Goal: Browse casually: Explore the website without a specific task or goal

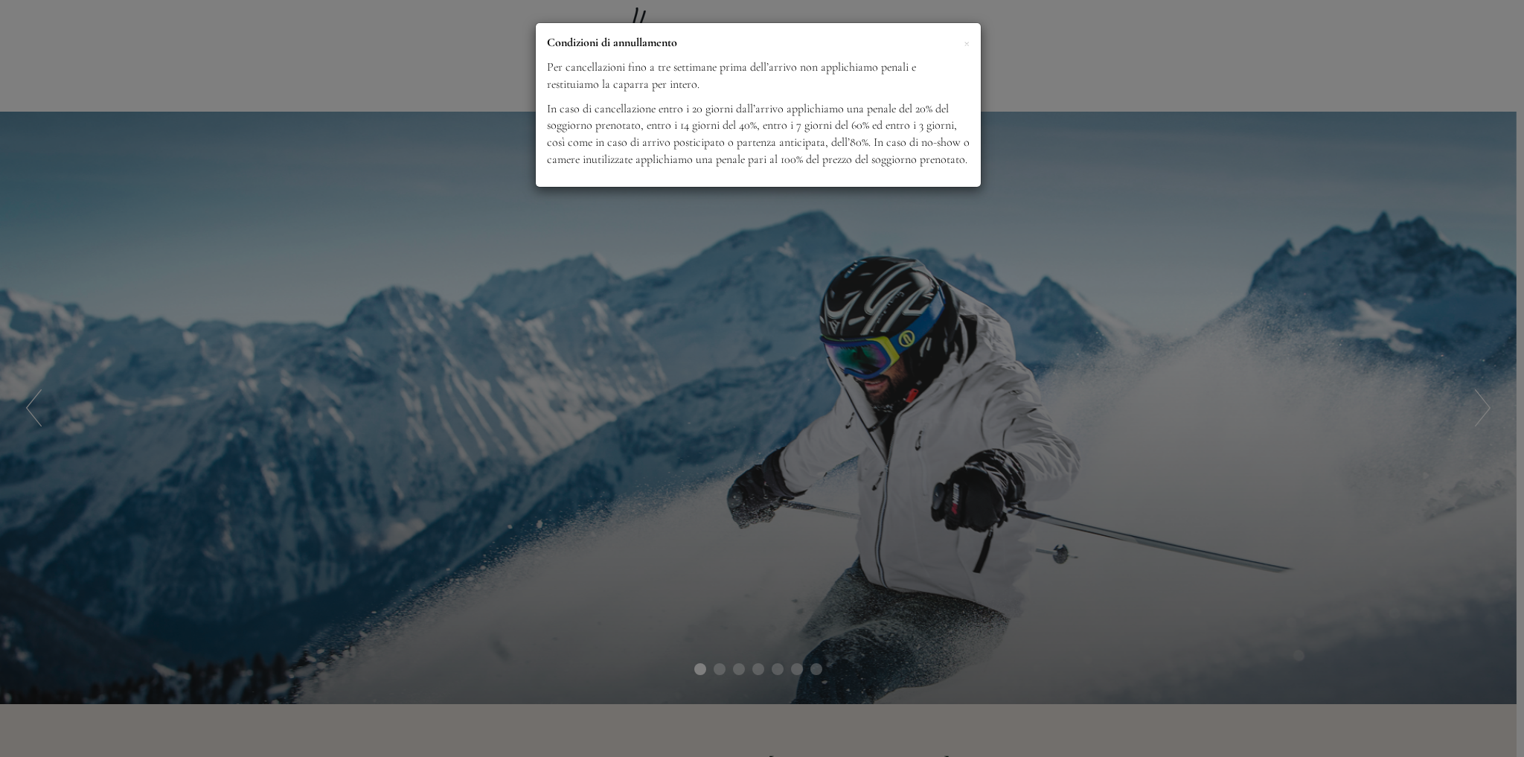
click at [962, 45] on p "Condizioni di annullamento" at bounding box center [758, 42] width 423 height 17
click at [970, 42] on div "× Condizioni di annullamento Per cancellazioni fino a tre settimane prima dell’…" at bounding box center [758, 105] width 445 height 164
click at [964, 45] on span "×" at bounding box center [967, 42] width 6 height 19
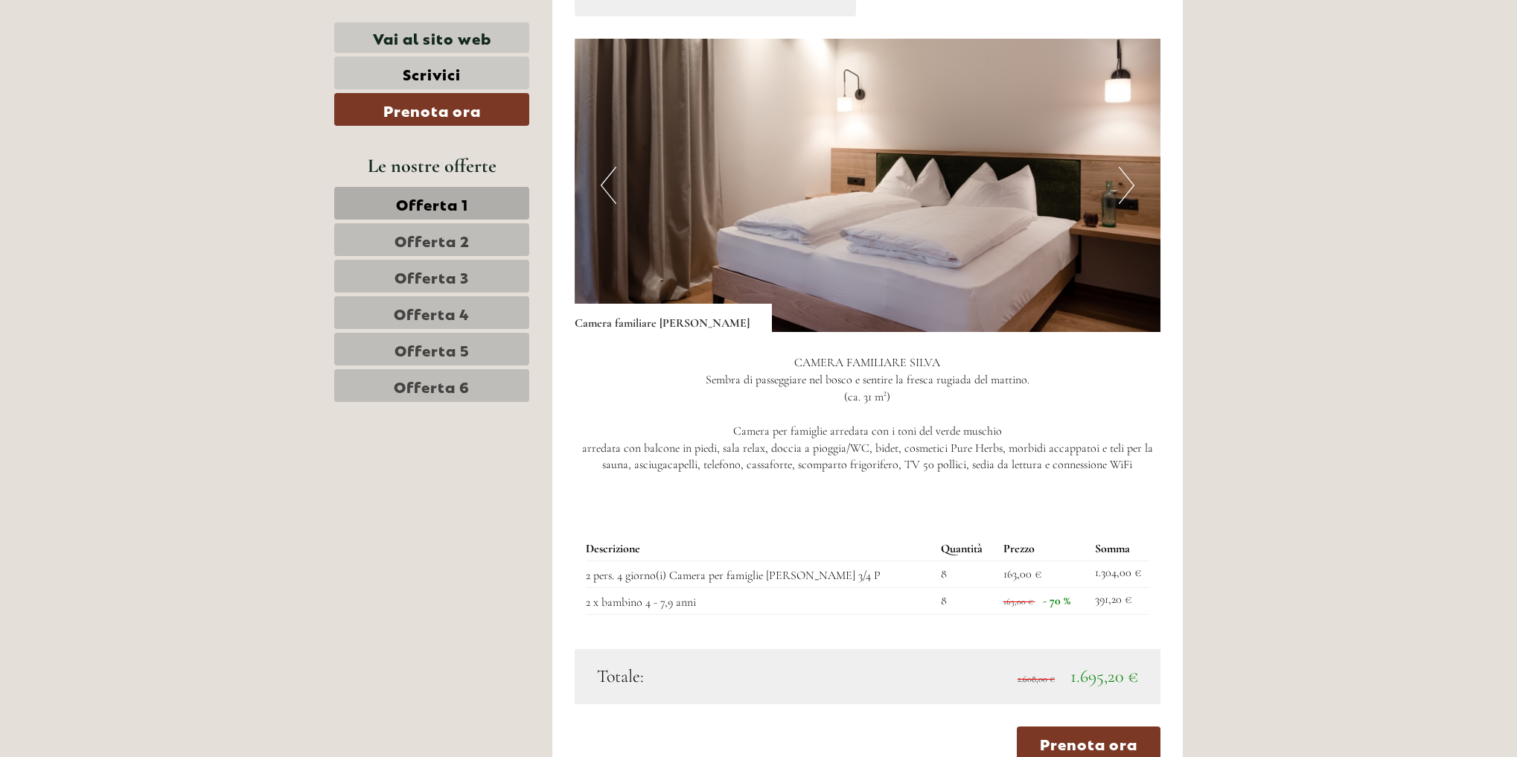
scroll to position [1191, 0]
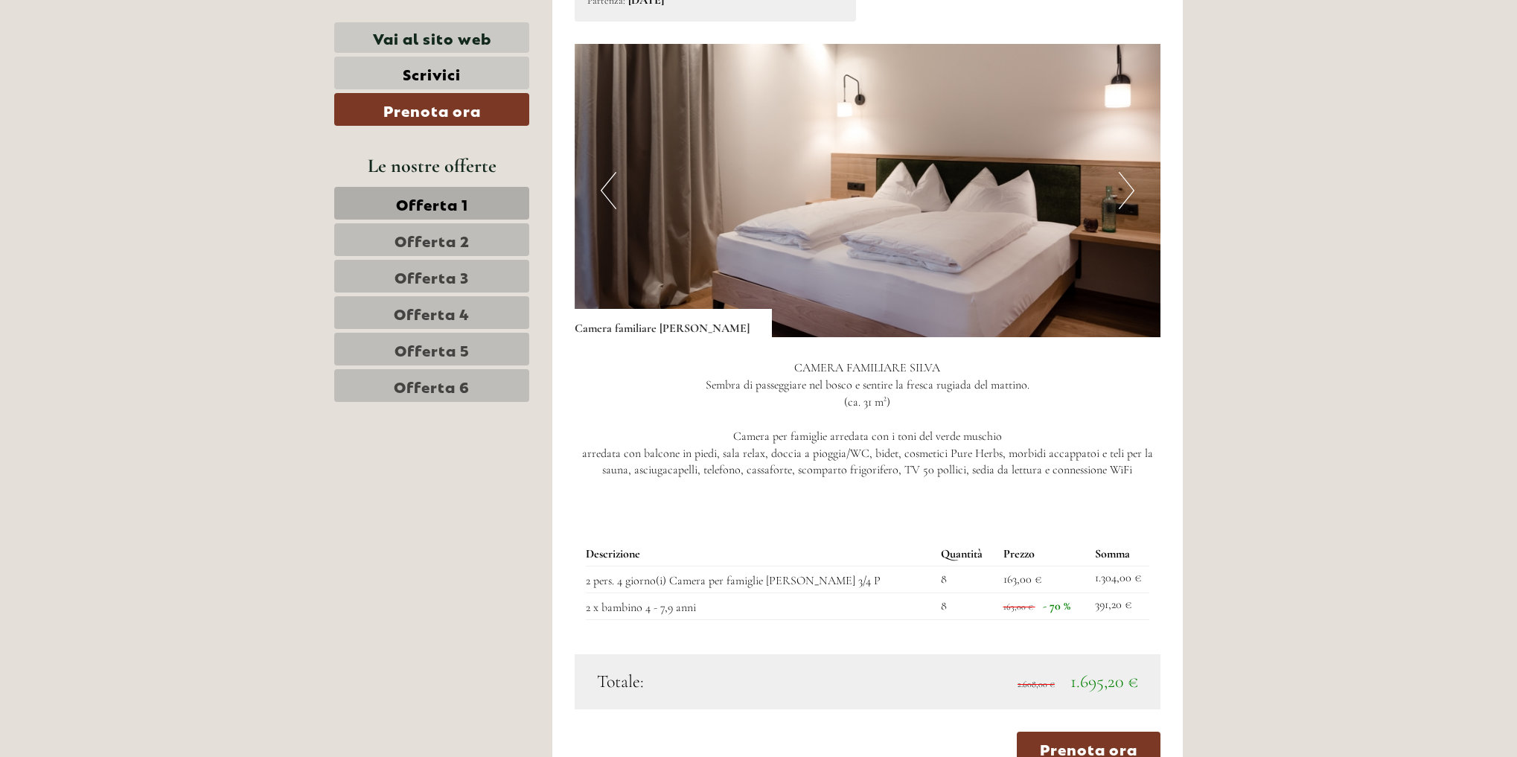
click at [1119, 172] on button "Next" at bounding box center [1127, 190] width 16 height 37
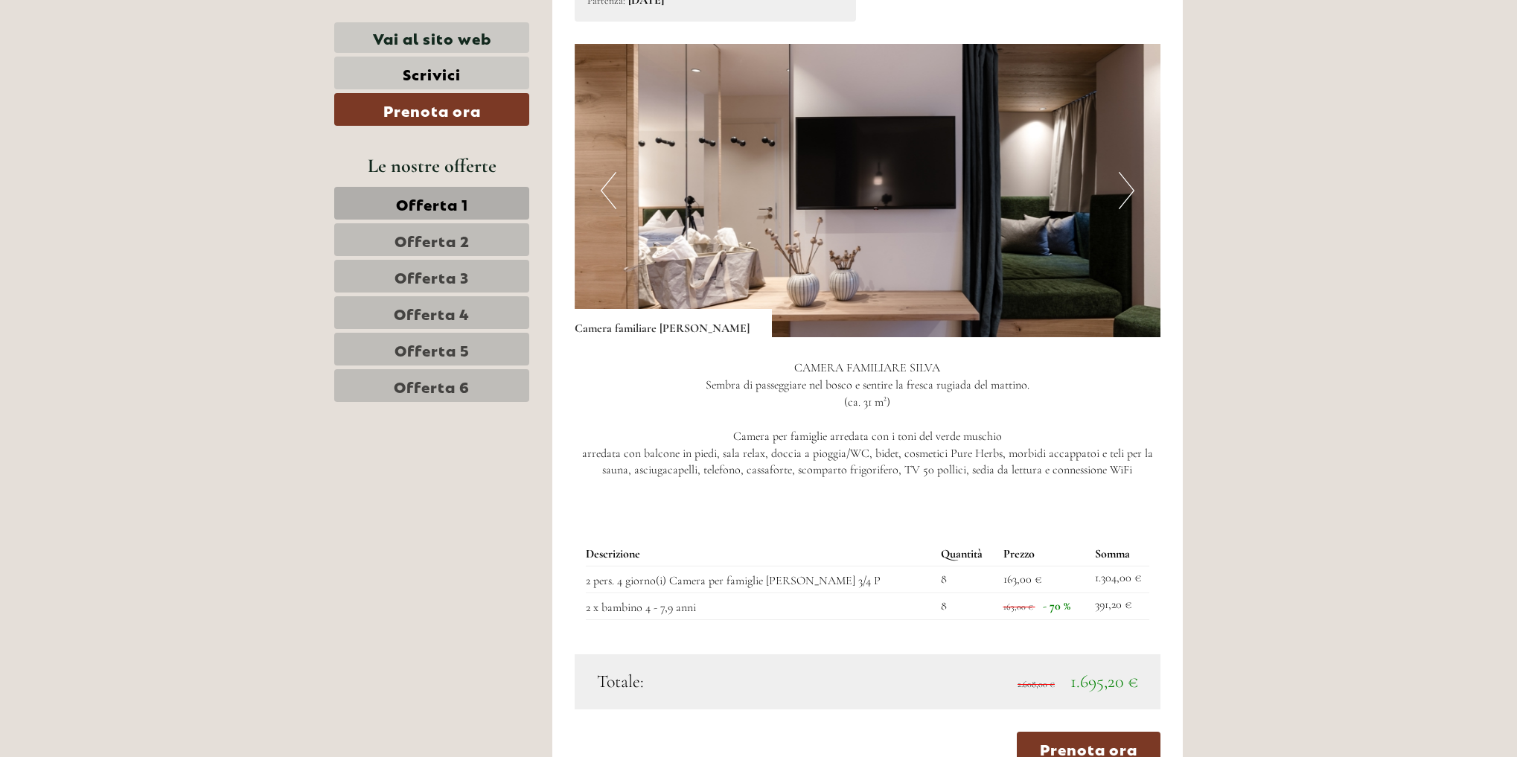
click at [1119, 172] on button "Next" at bounding box center [1127, 190] width 16 height 37
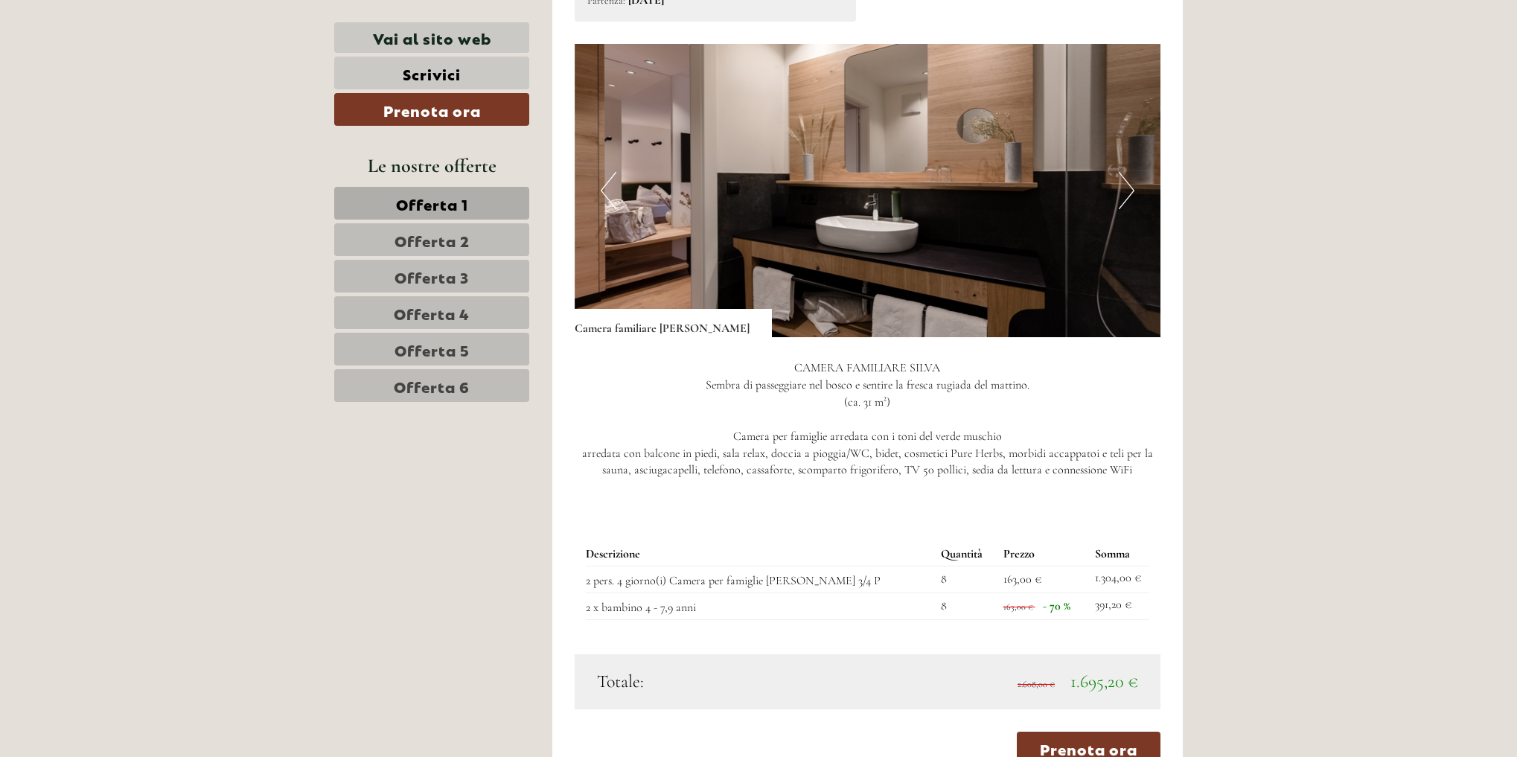
click at [1119, 172] on button "Next" at bounding box center [1127, 190] width 16 height 37
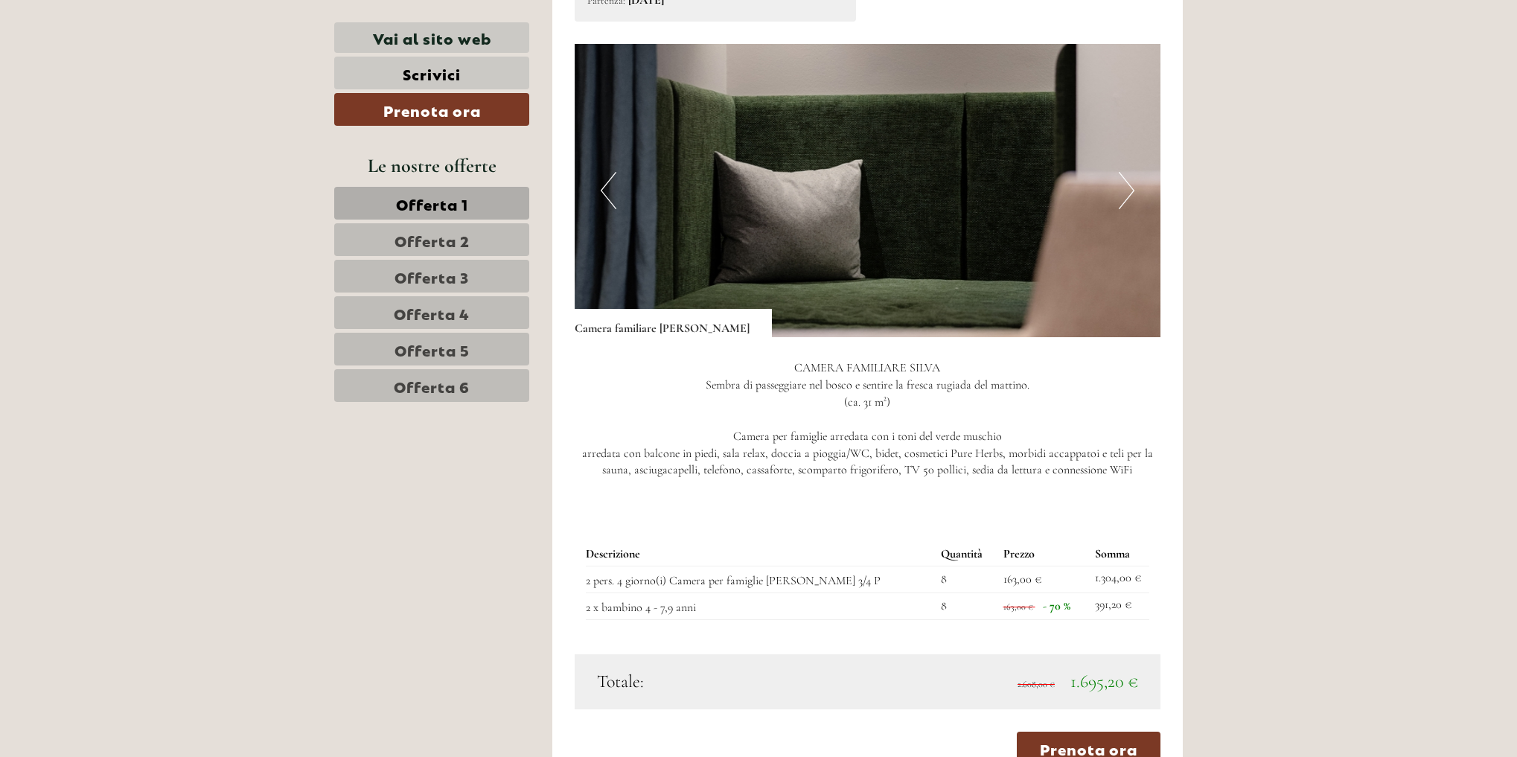
click at [1119, 172] on button "Next" at bounding box center [1127, 190] width 16 height 37
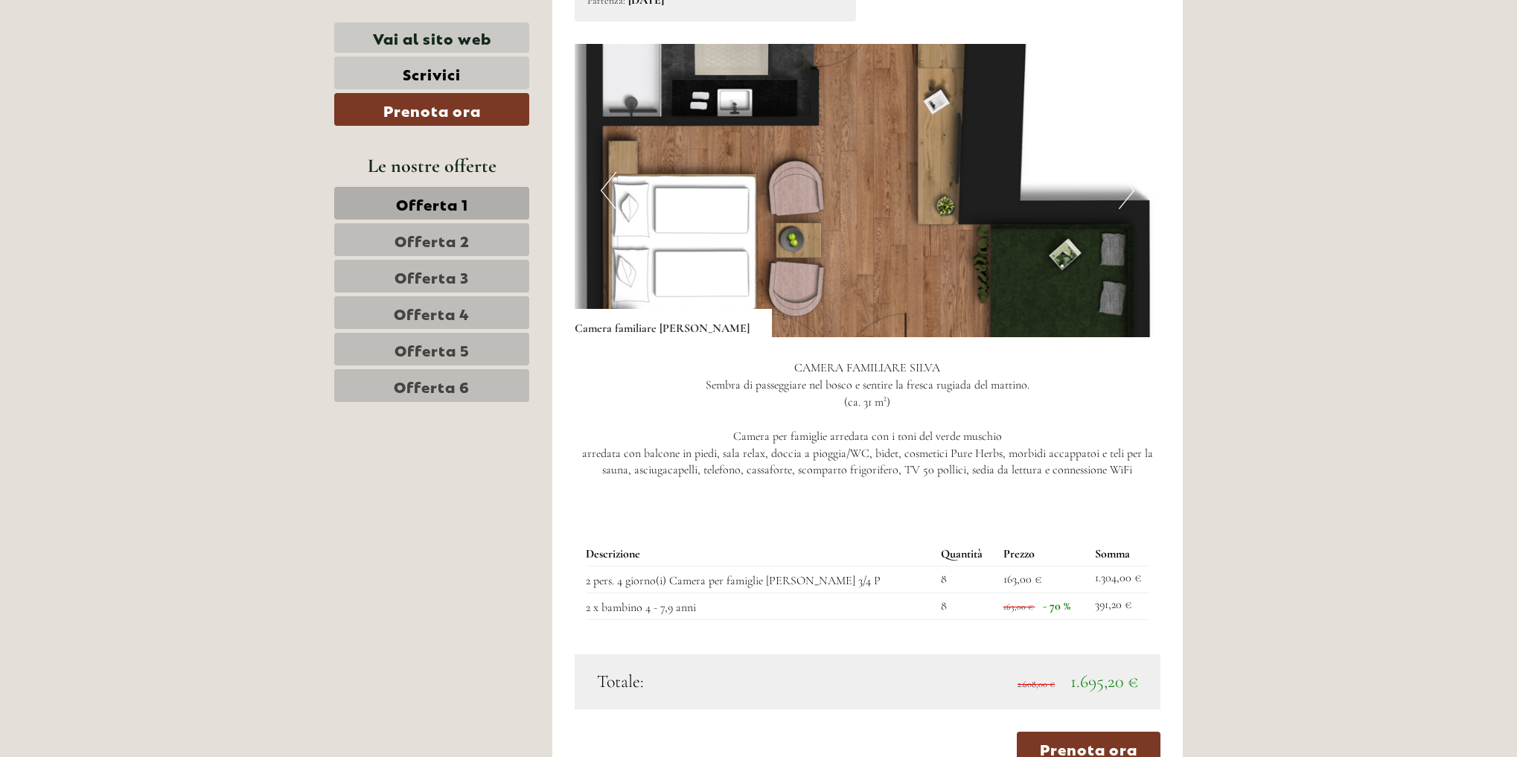
click at [1119, 172] on button "Next" at bounding box center [1127, 190] width 16 height 37
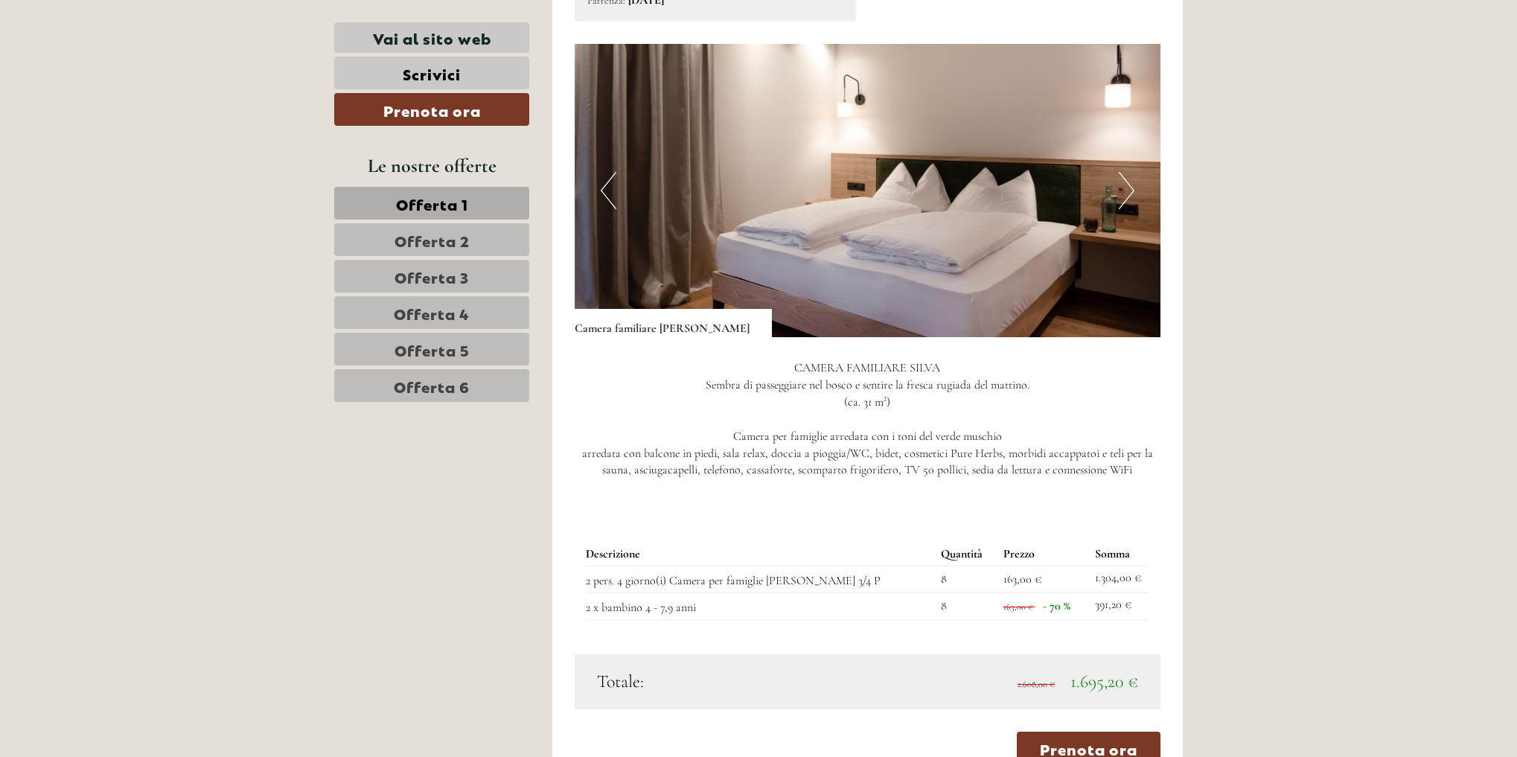
click at [1119, 172] on button "Next" at bounding box center [1127, 190] width 16 height 37
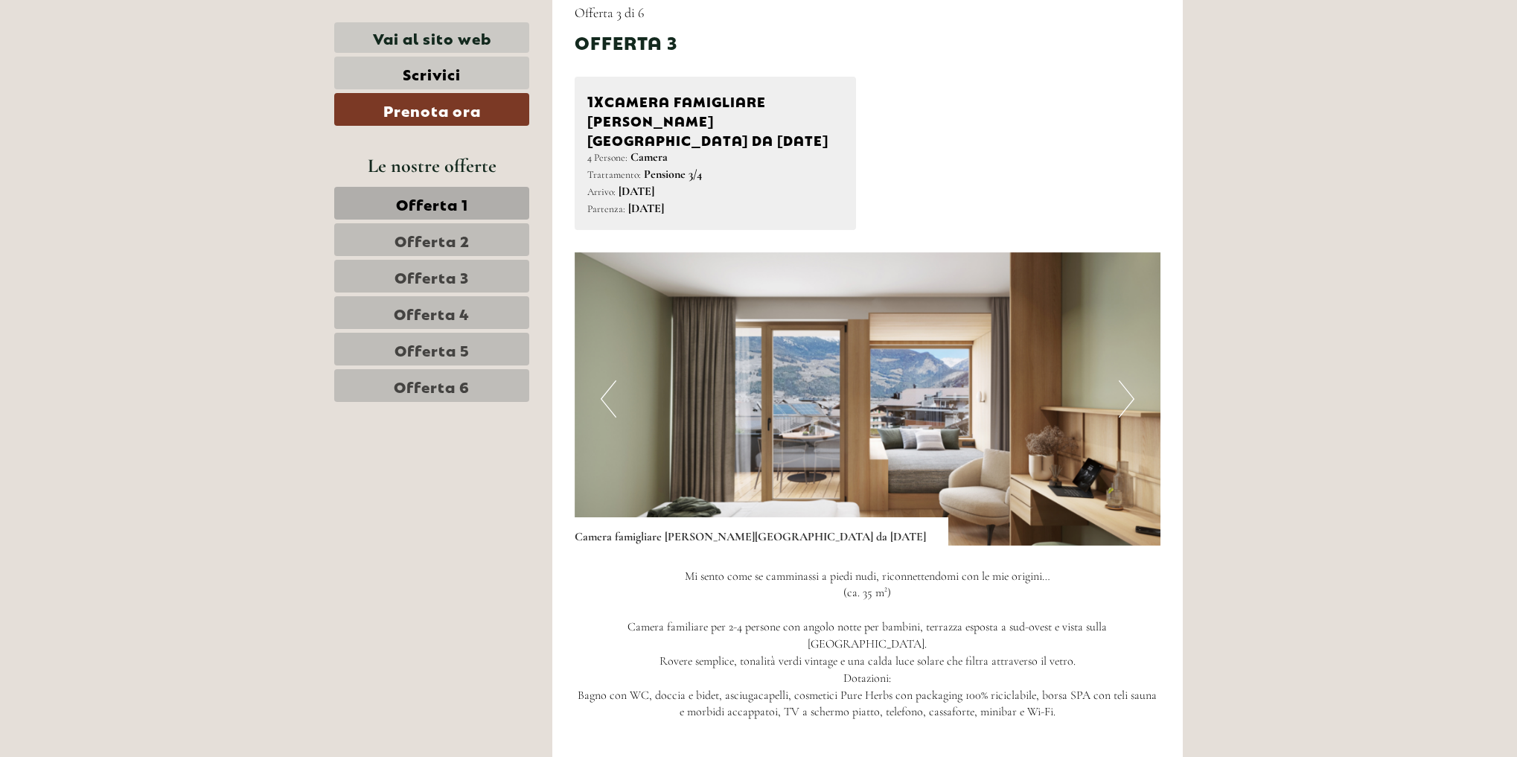
scroll to position [3275, 0]
